Goal: Task Accomplishment & Management: Use online tool/utility

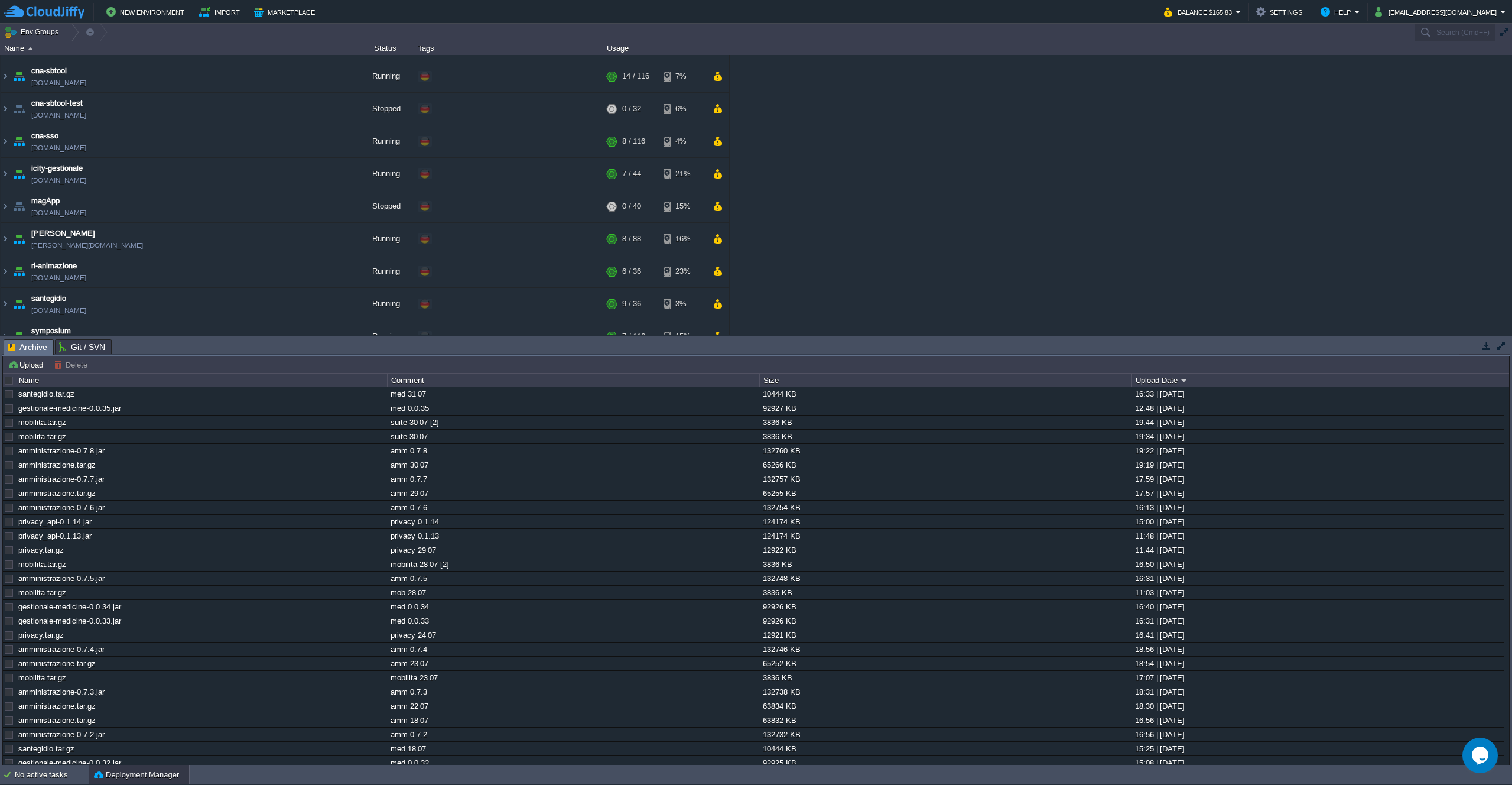
scroll to position [77, 0]
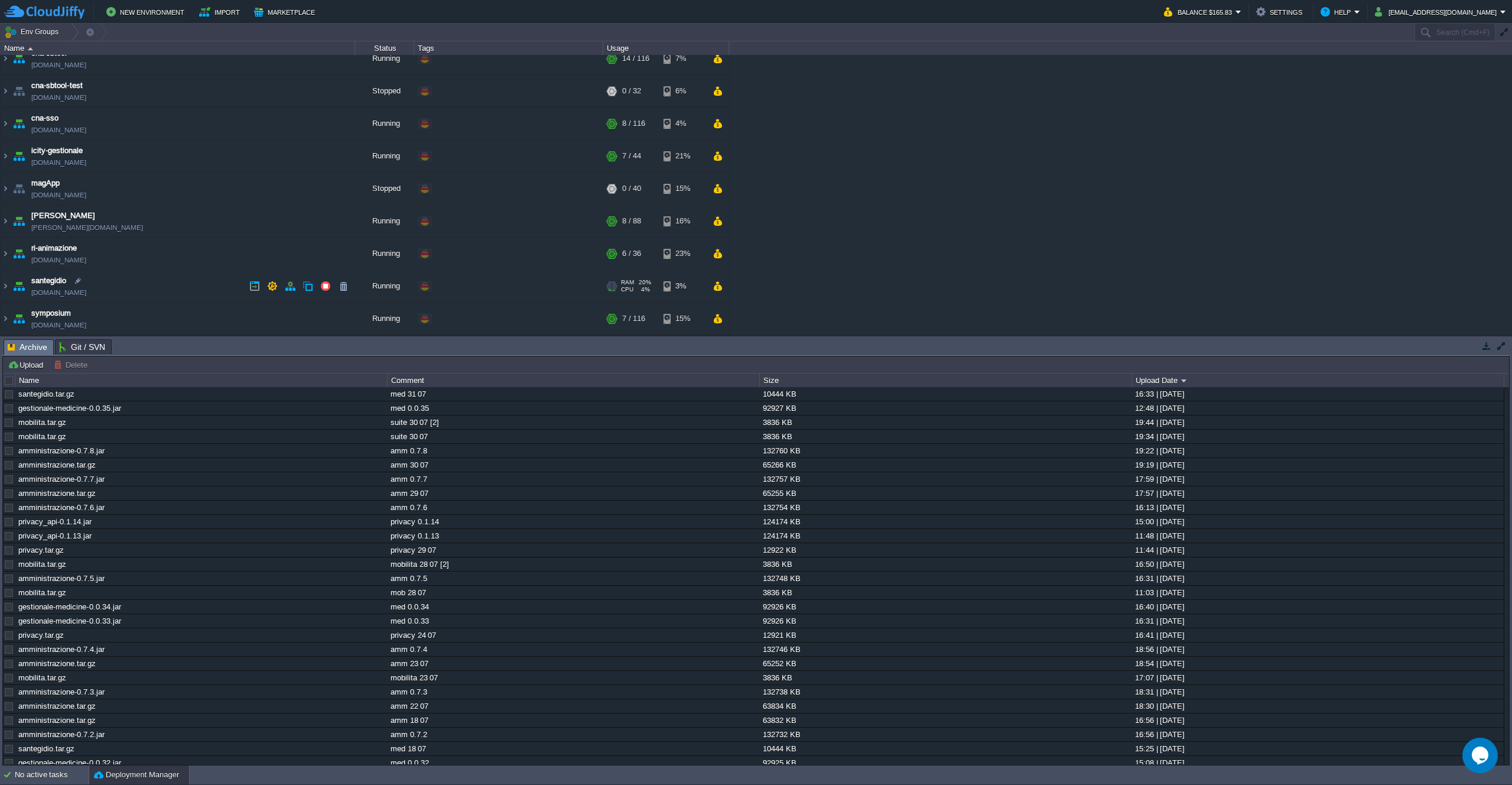
click at [193, 285] on td "santegidio [DOMAIN_NAME]" at bounding box center [178, 286] width 355 height 32
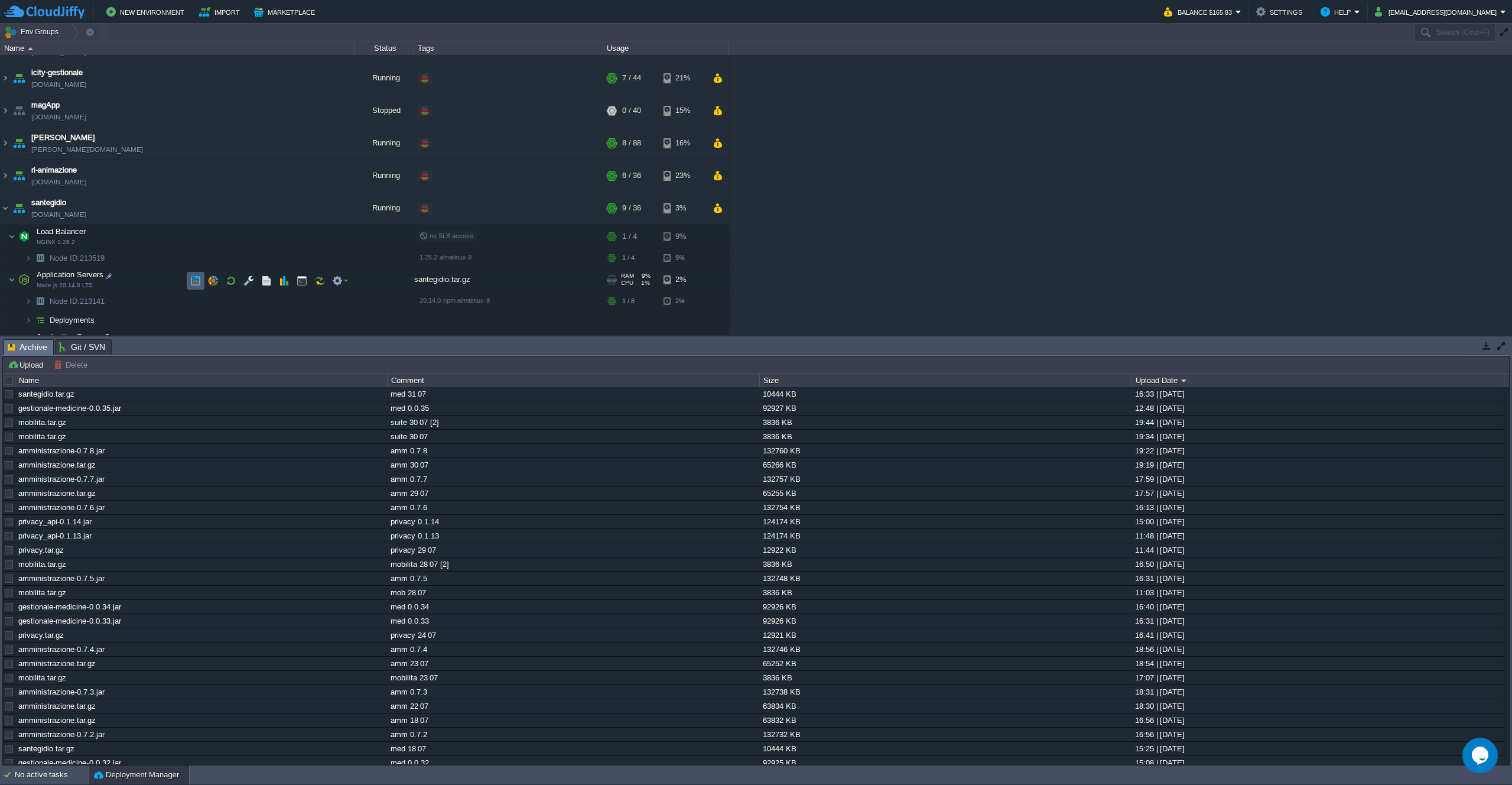
scroll to position [163, 0]
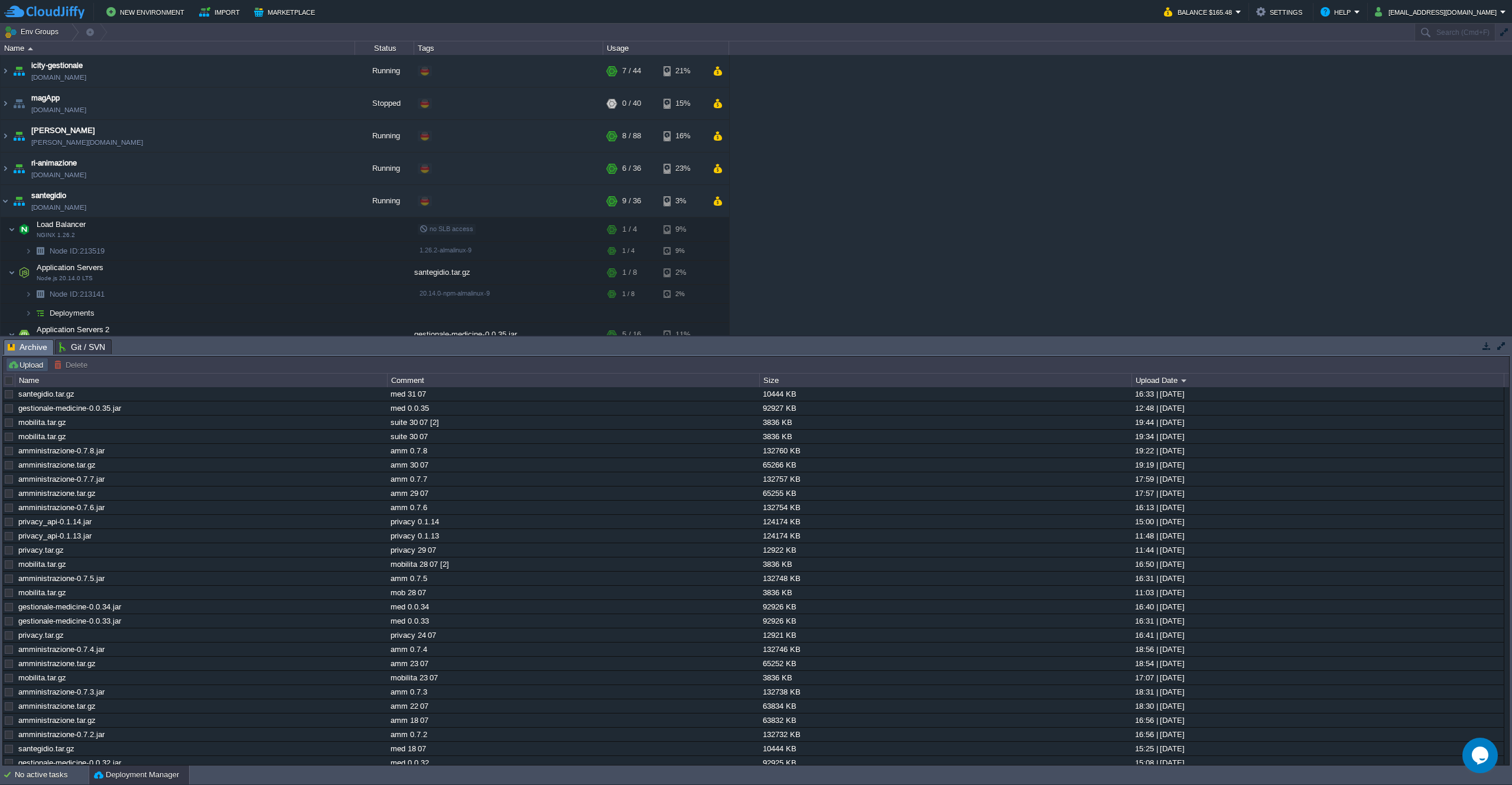
click at [26, 367] on button "Upload" at bounding box center [27, 364] width 39 height 11
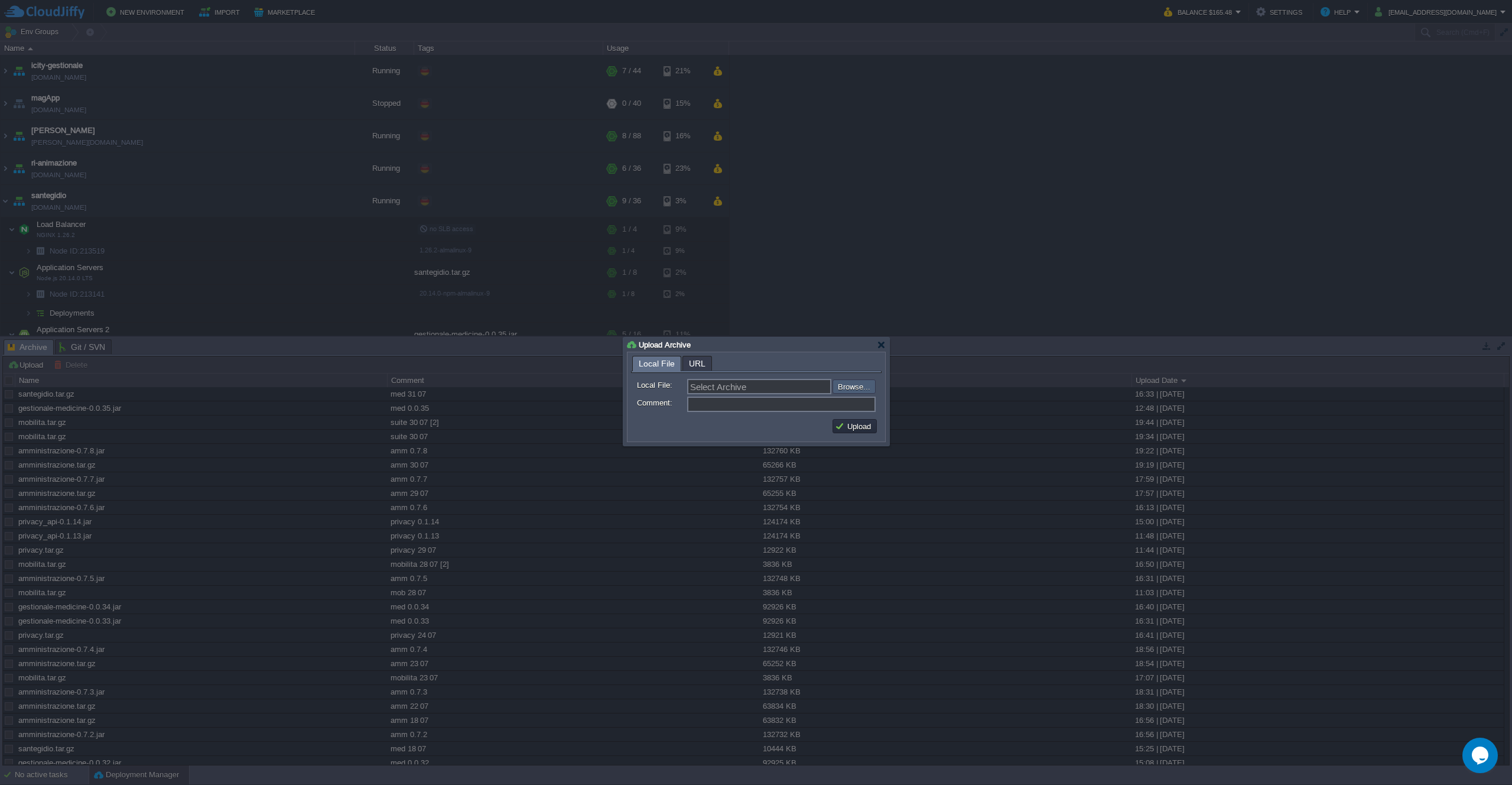
click at [838, 391] on input "file" at bounding box center [800, 386] width 150 height 14
type input "C:\fakepath\santegidio.tar.gz"
type input "santegidio.tar.gz"
type input "medicine 20 08"
click at [861, 427] on button "Upload" at bounding box center [855, 426] width 40 height 11
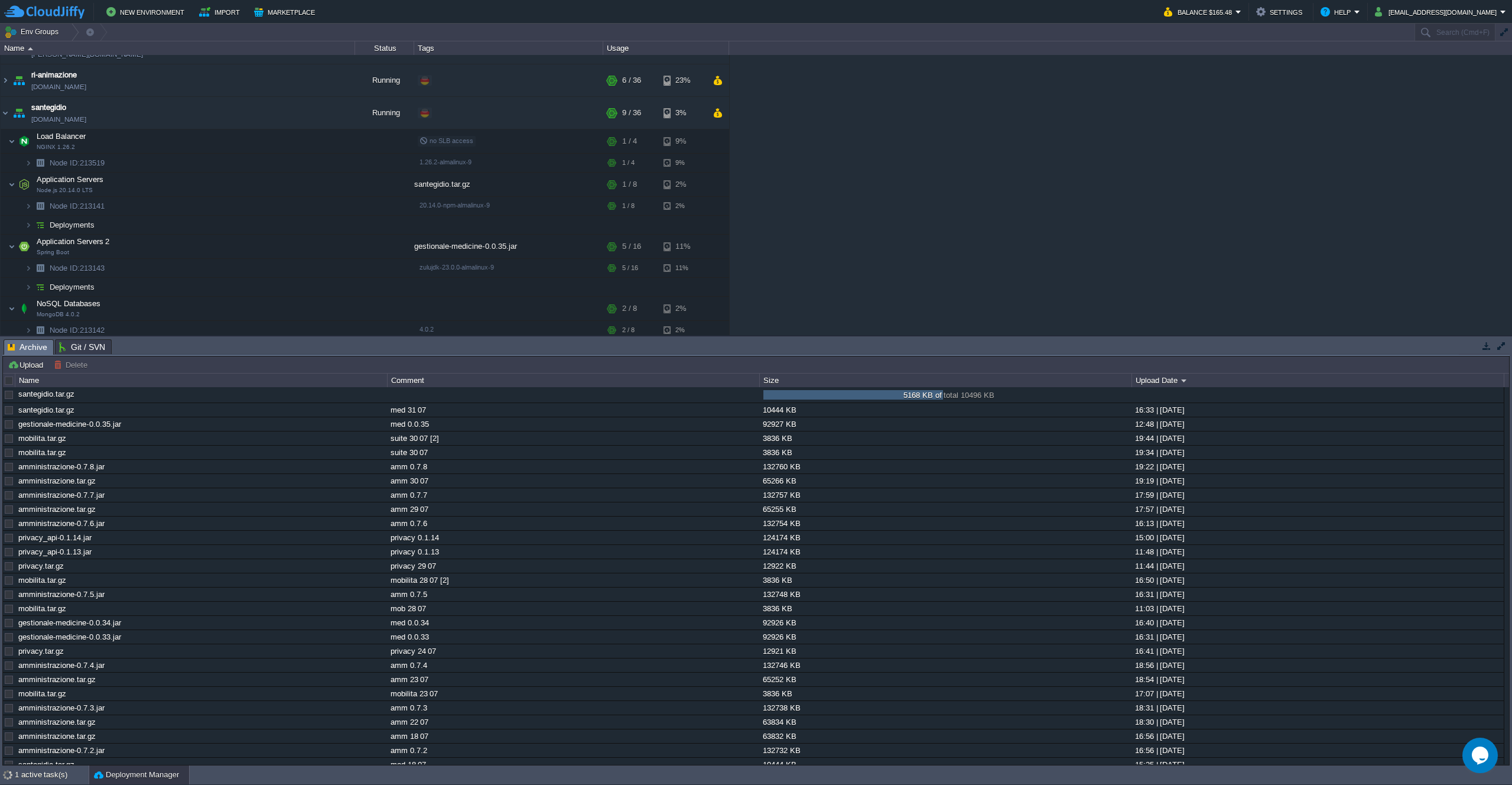
scroll to position [252, 0]
click at [362, 394] on button "button" at bounding box center [358, 395] width 11 height 11
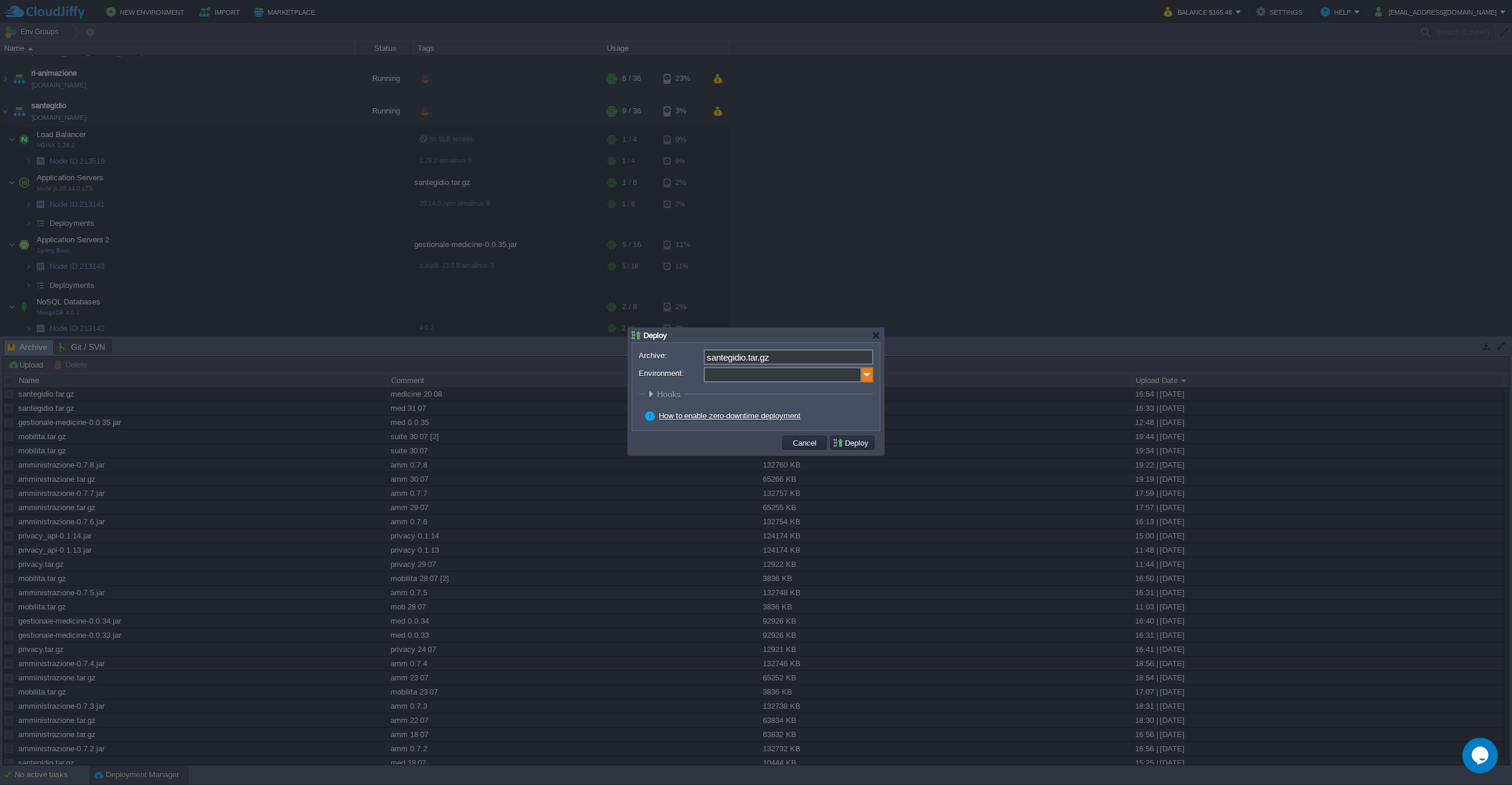
click at [867, 377] on img at bounding box center [867, 374] width 12 height 15
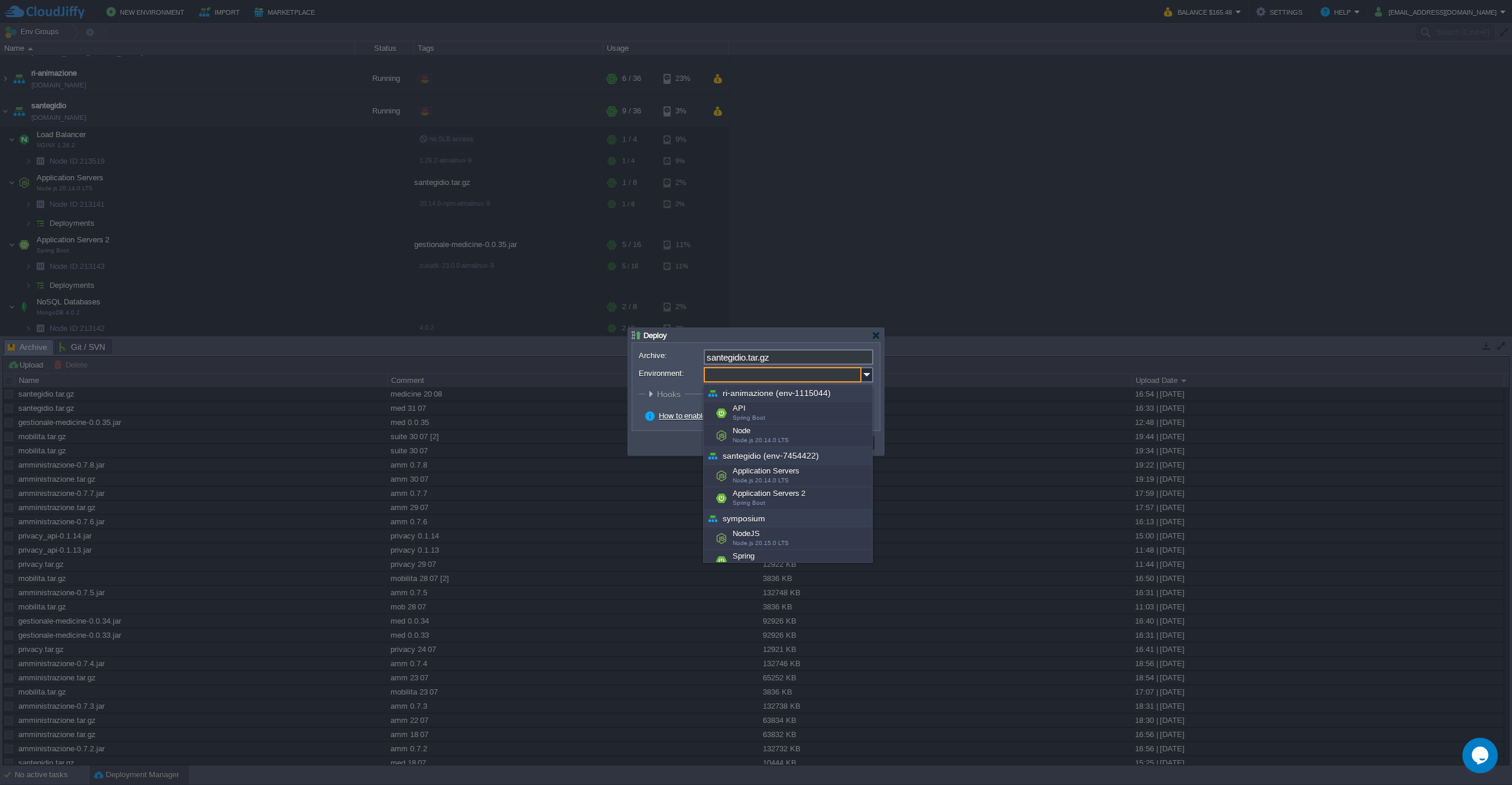
scroll to position [527, 0]
click at [817, 476] on div "Application Servers Node.js 20.14.0 LTS" at bounding box center [788, 473] width 169 height 23
type input "Application Servers (santegidio (env-7454422))"
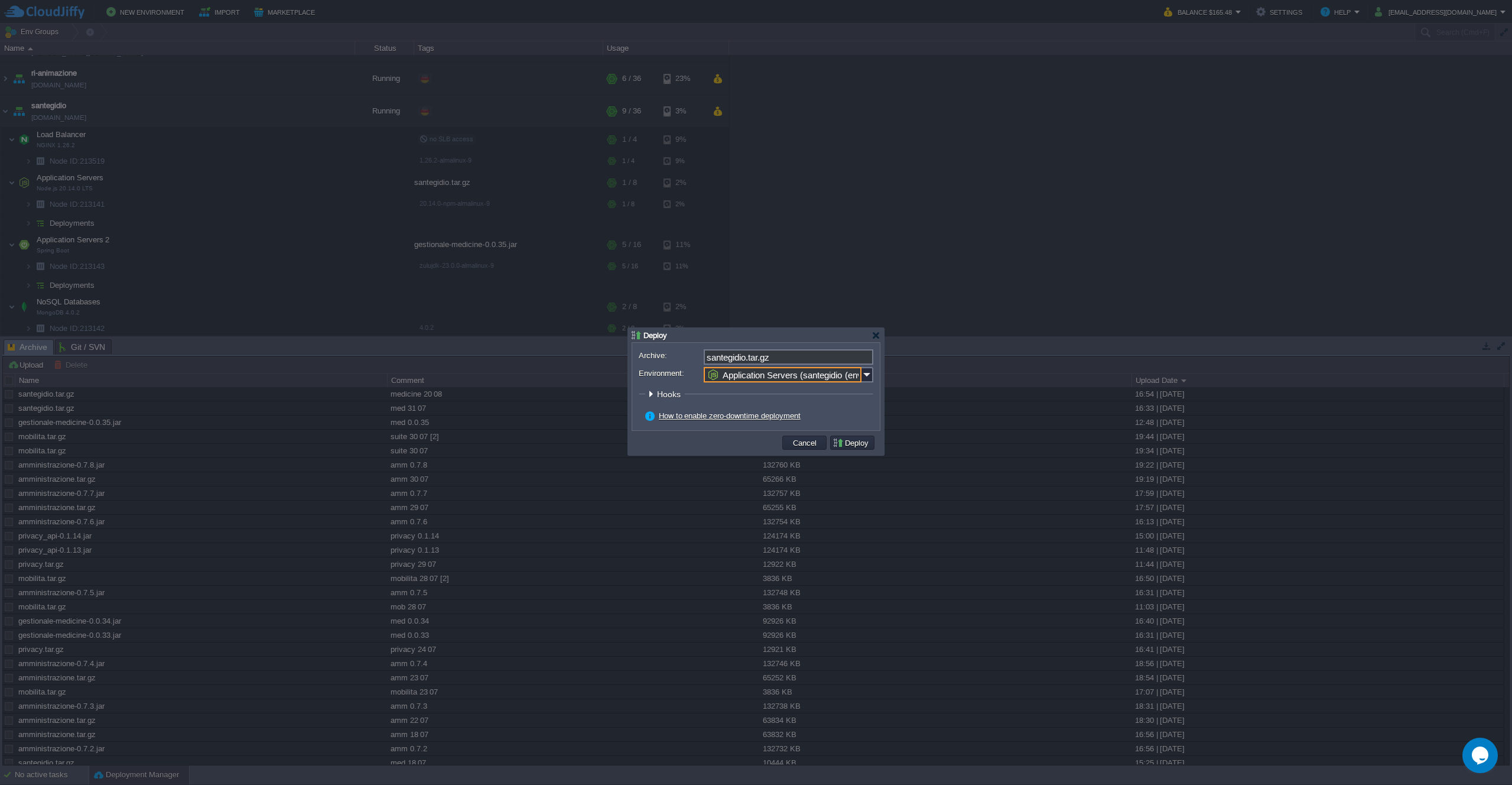
click at [854, 443] on button "Deploy" at bounding box center [852, 442] width 40 height 11
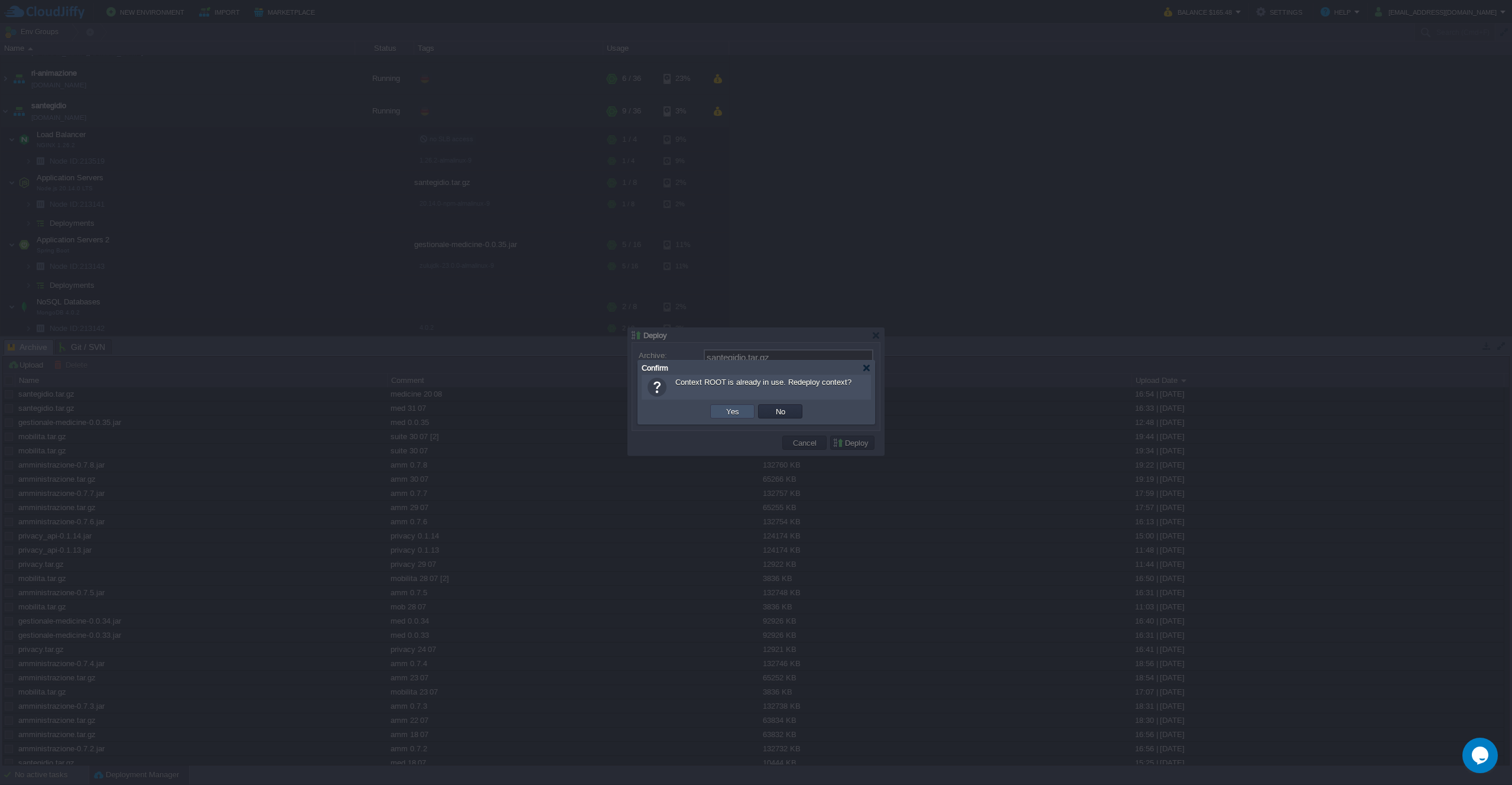
click at [733, 413] on button "Yes" at bounding box center [733, 411] width 20 height 11
